Goal: Transaction & Acquisition: Purchase product/service

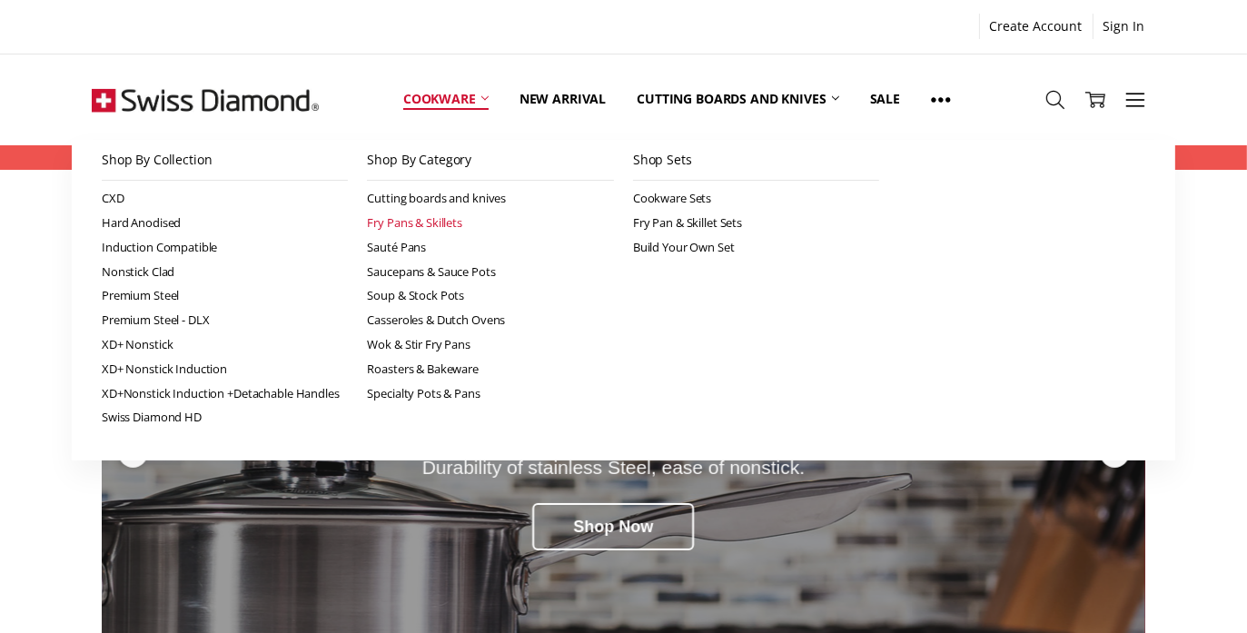
click at [405, 217] on link "Fry Pans & Skillets" at bounding box center [490, 223] width 247 height 25
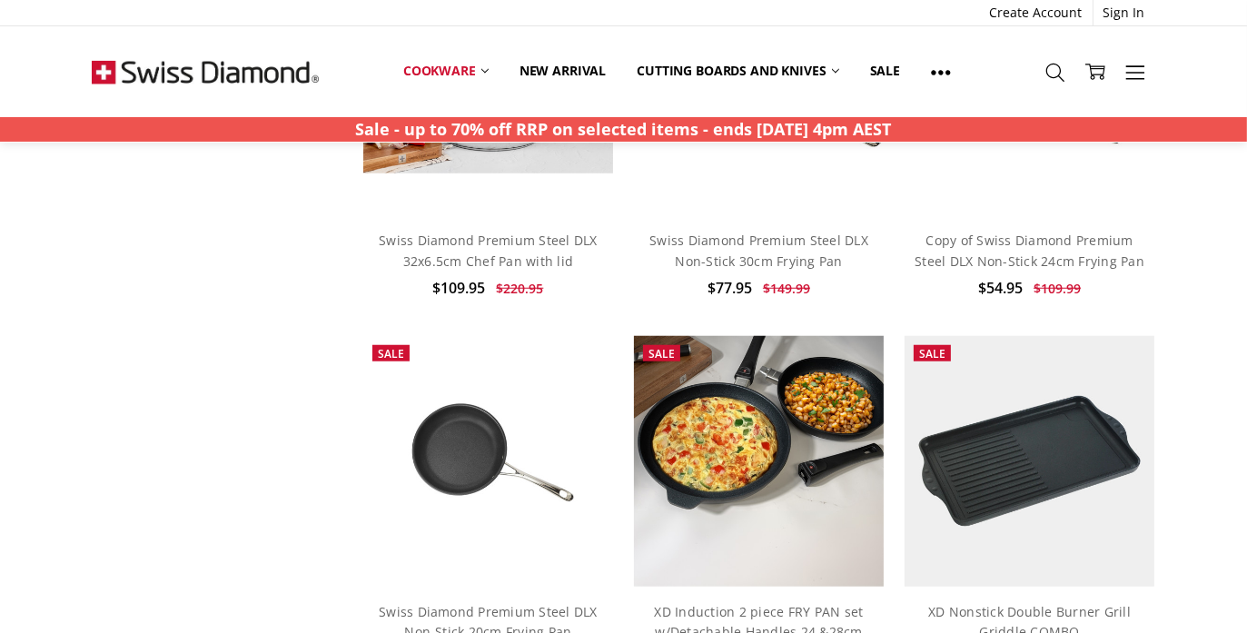
scroll to position [1726, 0]
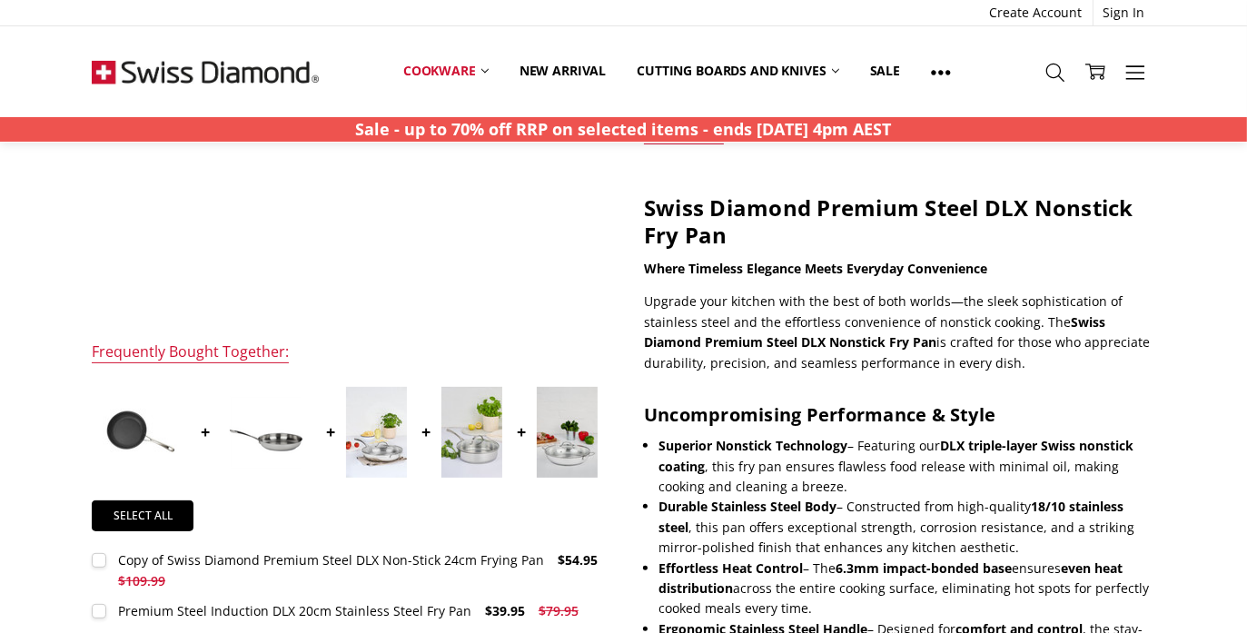
scroll to position [453, 0]
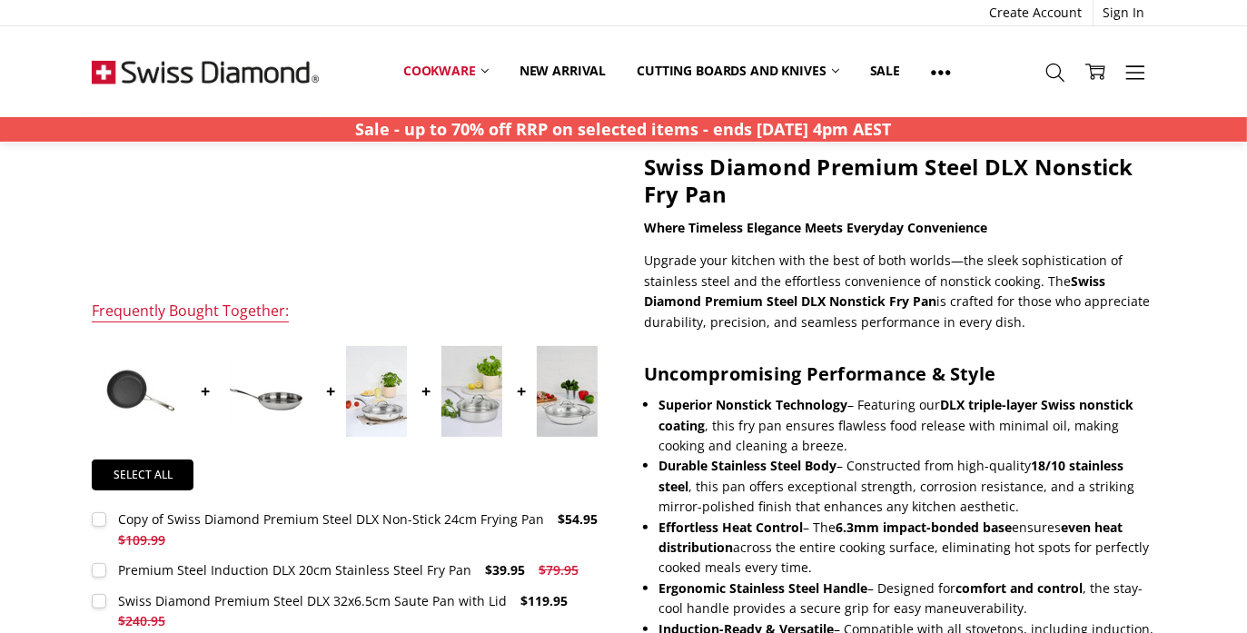
drag, startPoint x: 941, startPoint y: 402, endPoint x: 707, endPoint y: 427, distance: 235.7
click at [707, 427] on li "Superior Nonstick Technology – Featuring our DLX triple-layer Swiss nonstick co…" at bounding box center [907, 425] width 497 height 61
copy li "DLX triple-layer Swiss nonstick coating ,"
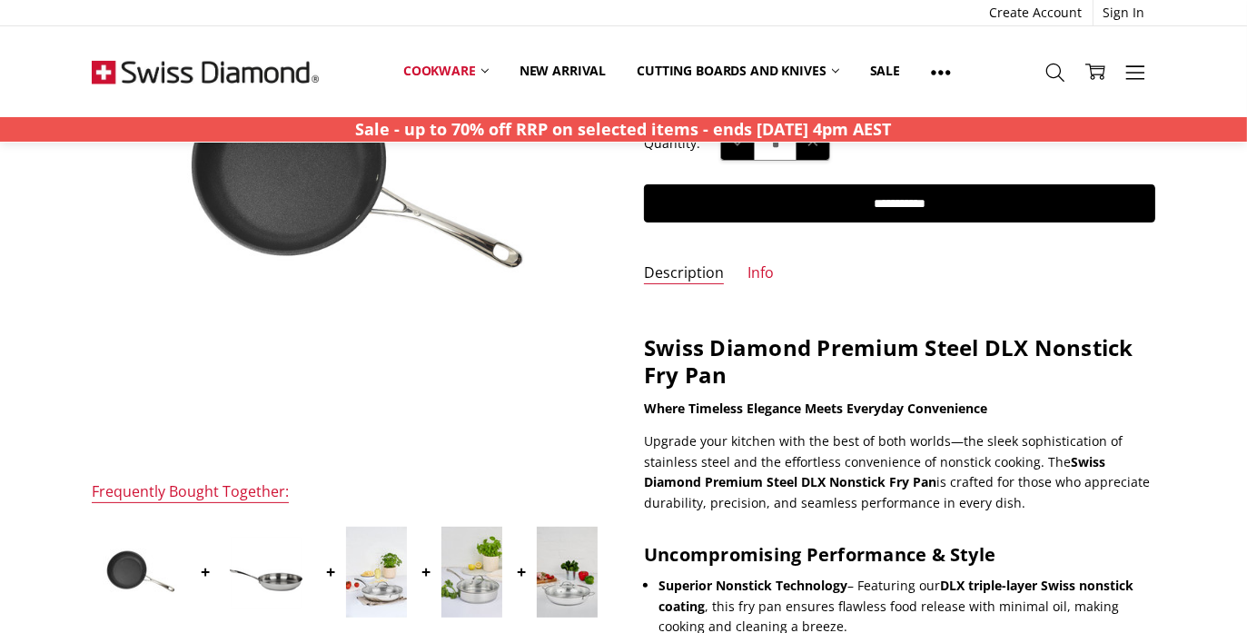
scroll to position [0, 0]
